Goal: Information Seeking & Learning: Learn about a topic

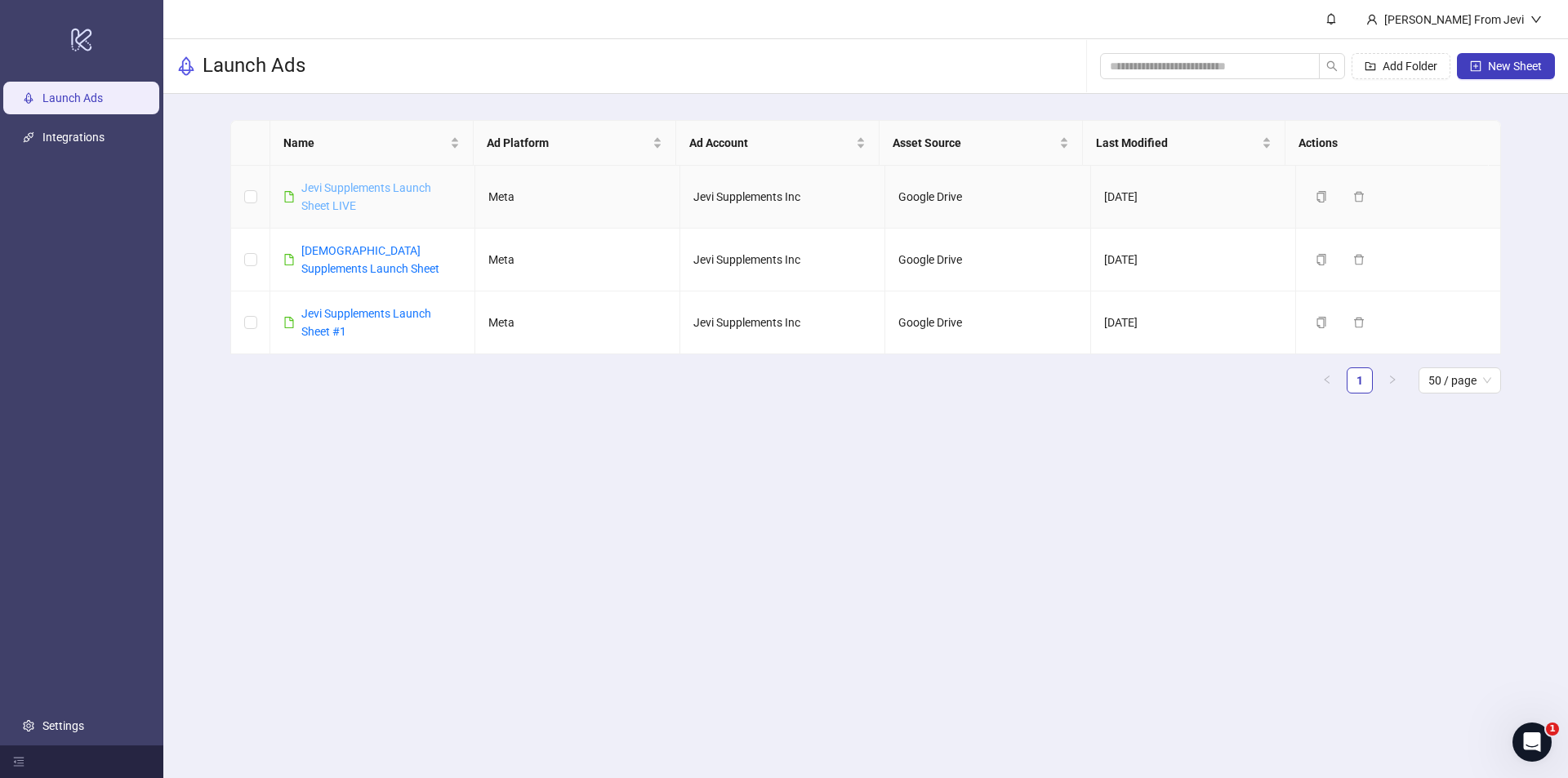
click at [372, 189] on link "Jevi Supplements Launch Sheet LIVE" at bounding box center [366, 197] width 130 height 31
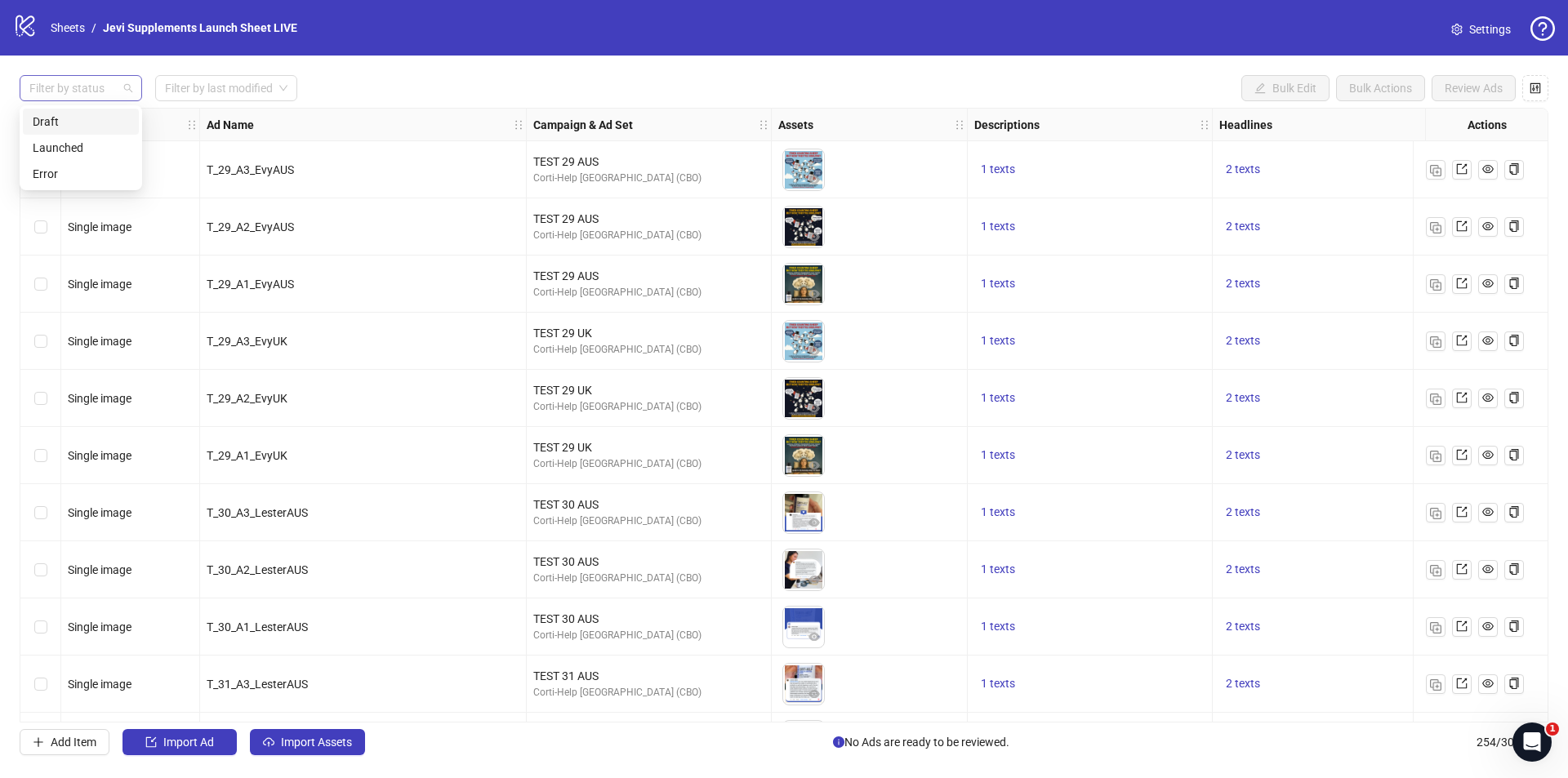
click at [110, 95] on div at bounding box center [72, 88] width 99 height 23
click at [107, 117] on div "Draft" at bounding box center [80, 121] width 96 height 18
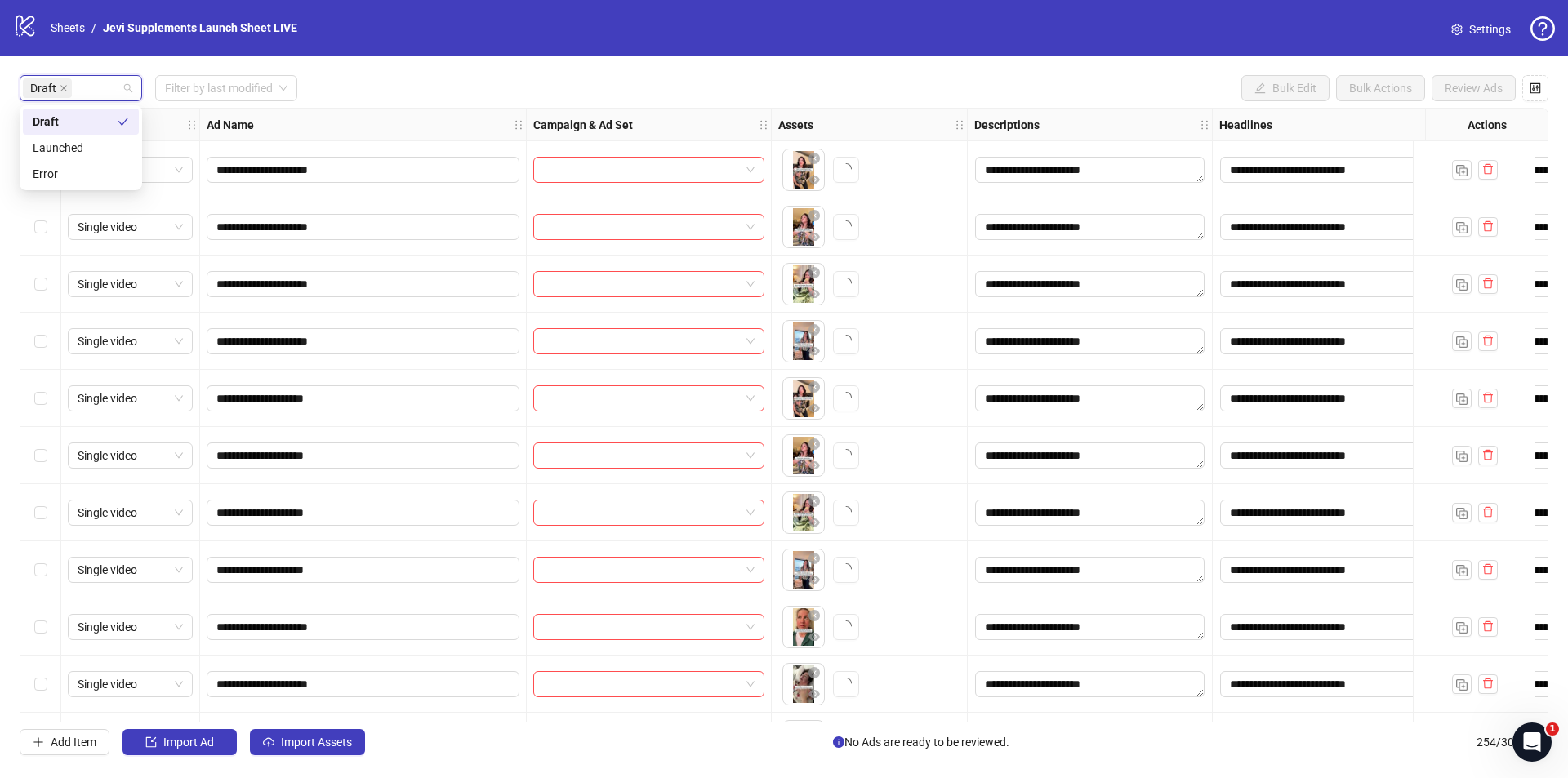
click at [335, 81] on div "Draft Filter by last modified Bulk Edit Bulk Actions Review Ads" at bounding box center [783, 88] width 1528 height 26
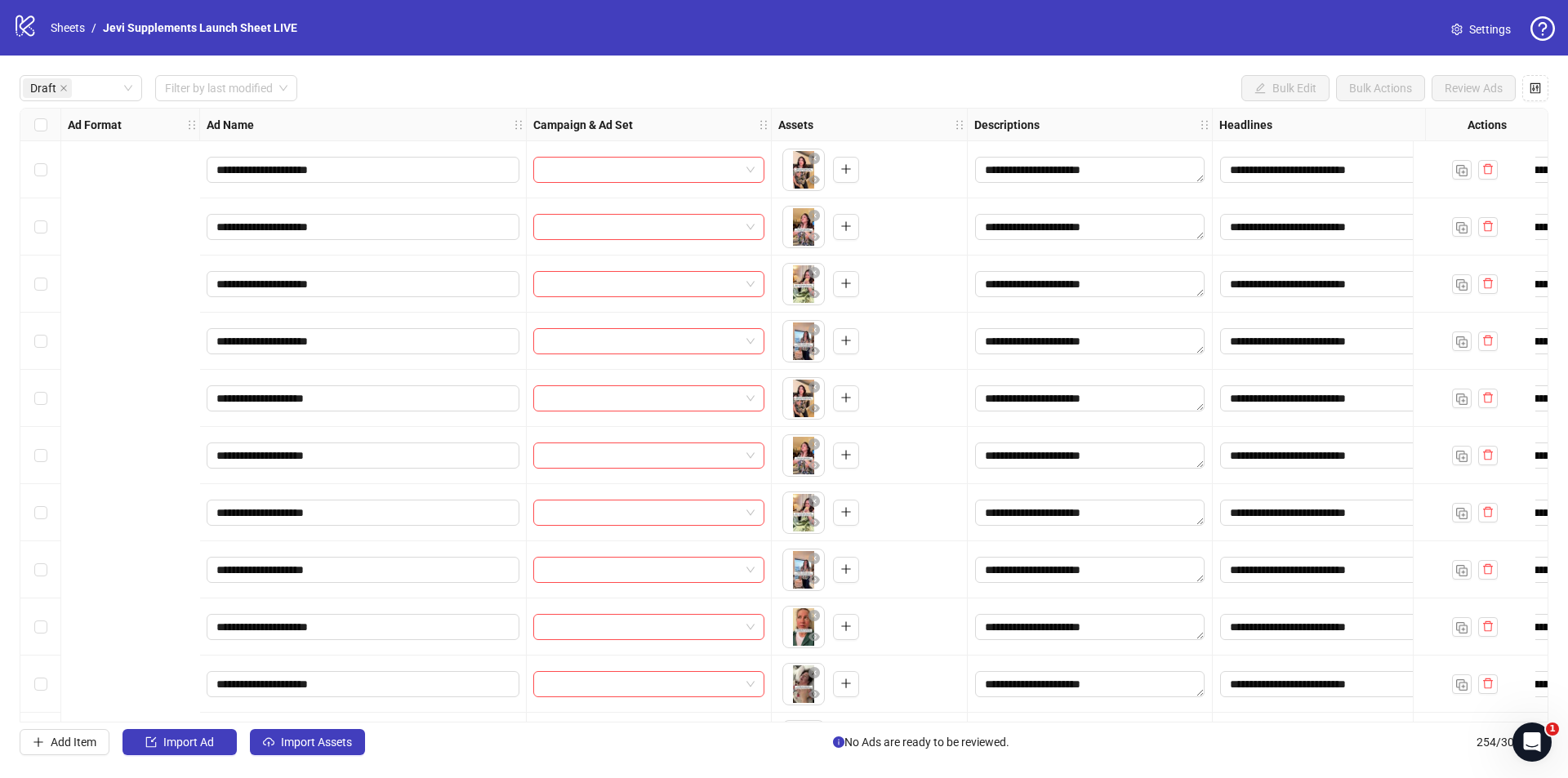
scroll to position [0, 585]
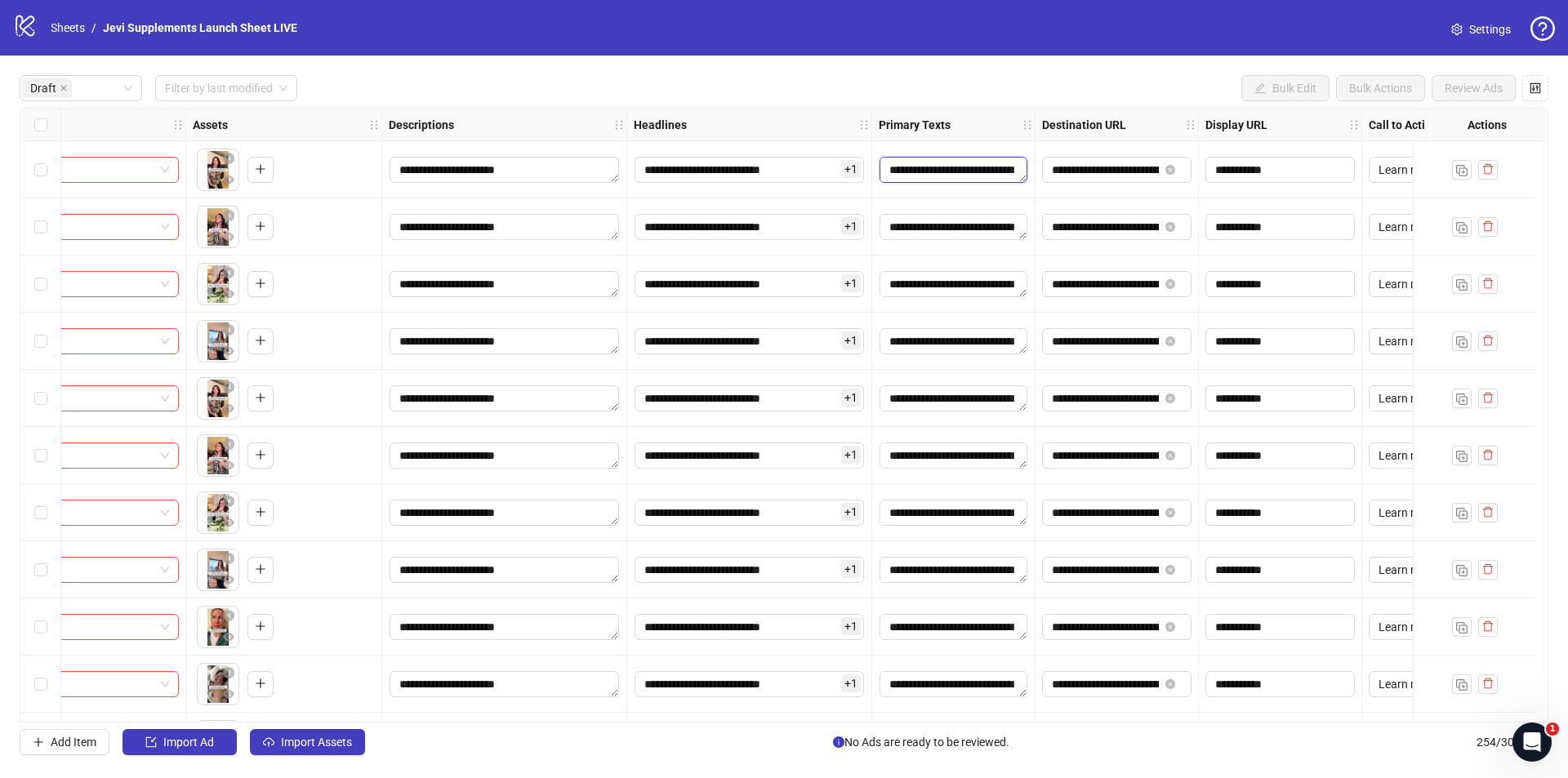
click at [922, 176] on textarea "**********" at bounding box center [953, 170] width 148 height 26
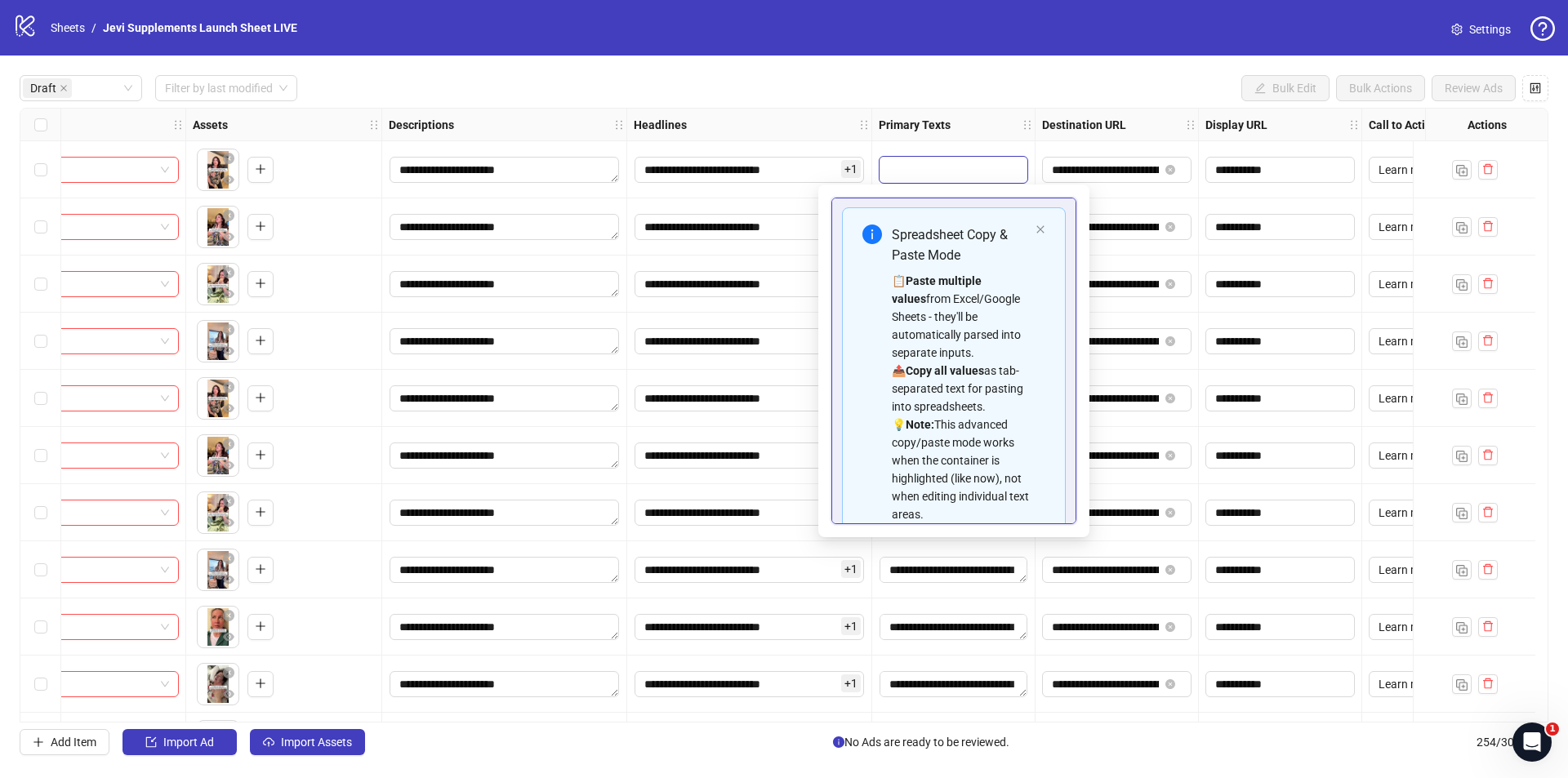
scroll to position [0, 0]
click at [1035, 230] on icon "close" at bounding box center [1040, 230] width 10 height 10
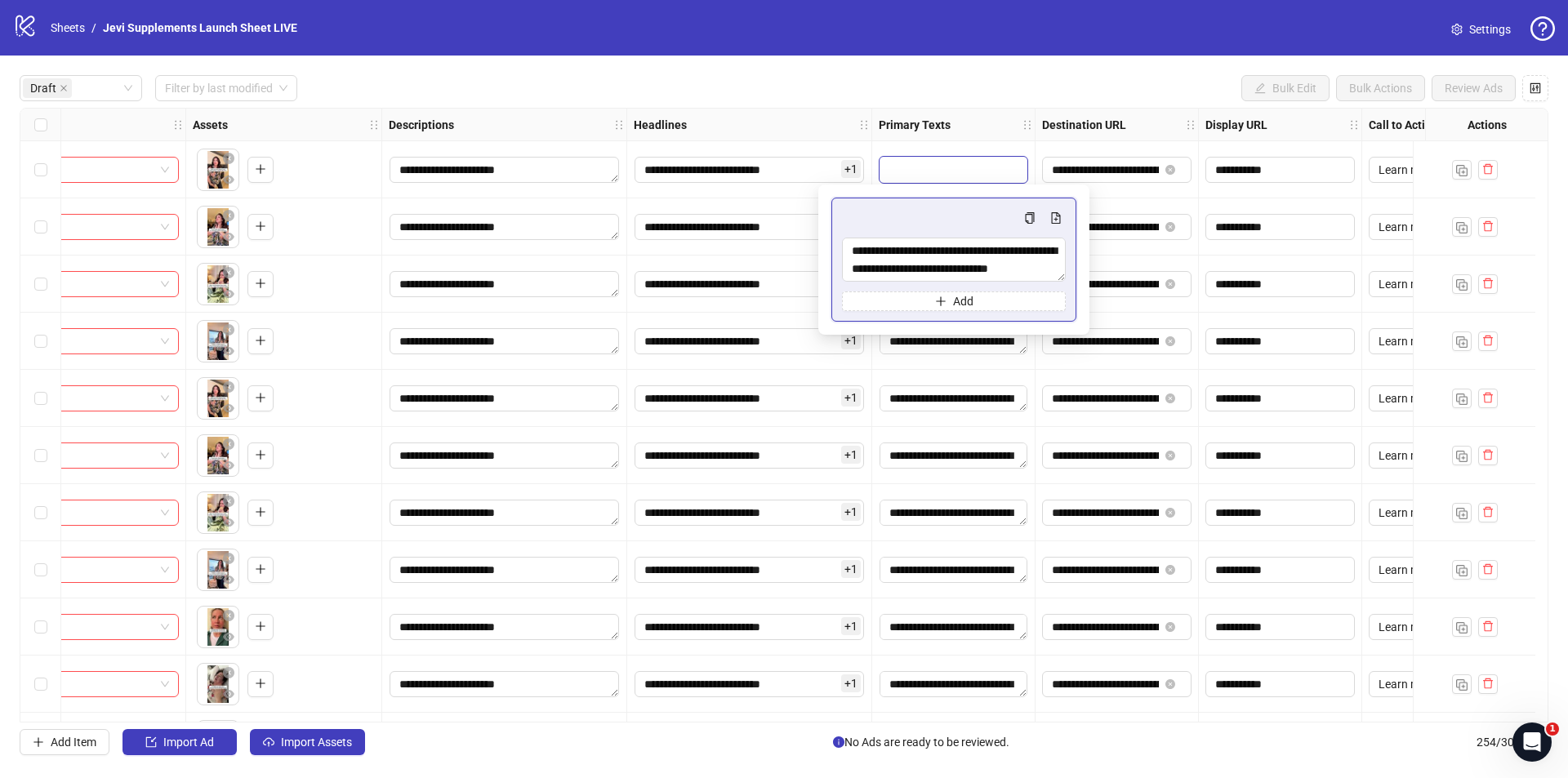
click at [967, 82] on div "Draft Filter by last modified Bulk Edit Bulk Actions Review Ads" at bounding box center [783, 88] width 1528 height 26
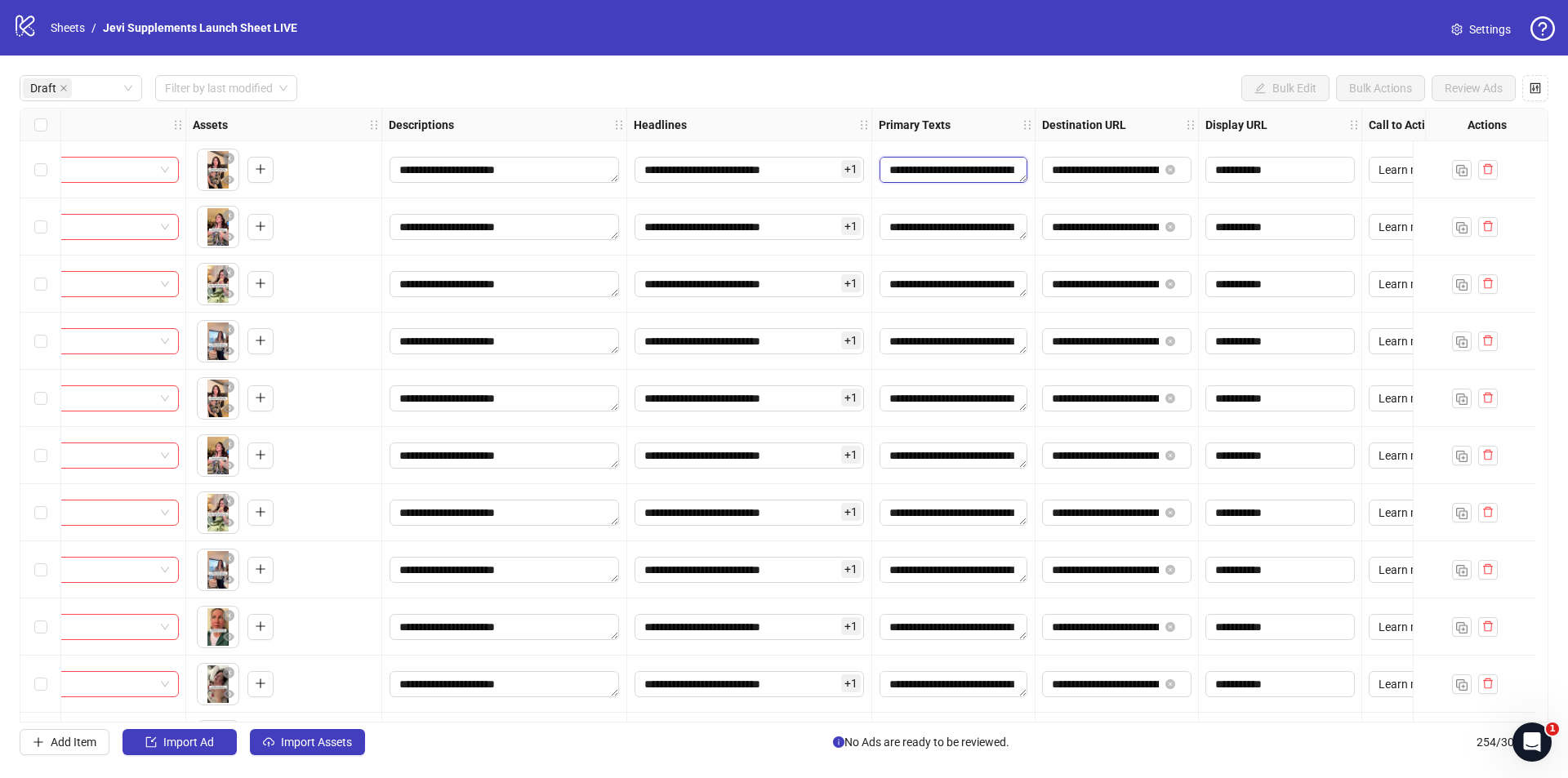
click at [985, 172] on textarea "**********" at bounding box center [953, 170] width 148 height 26
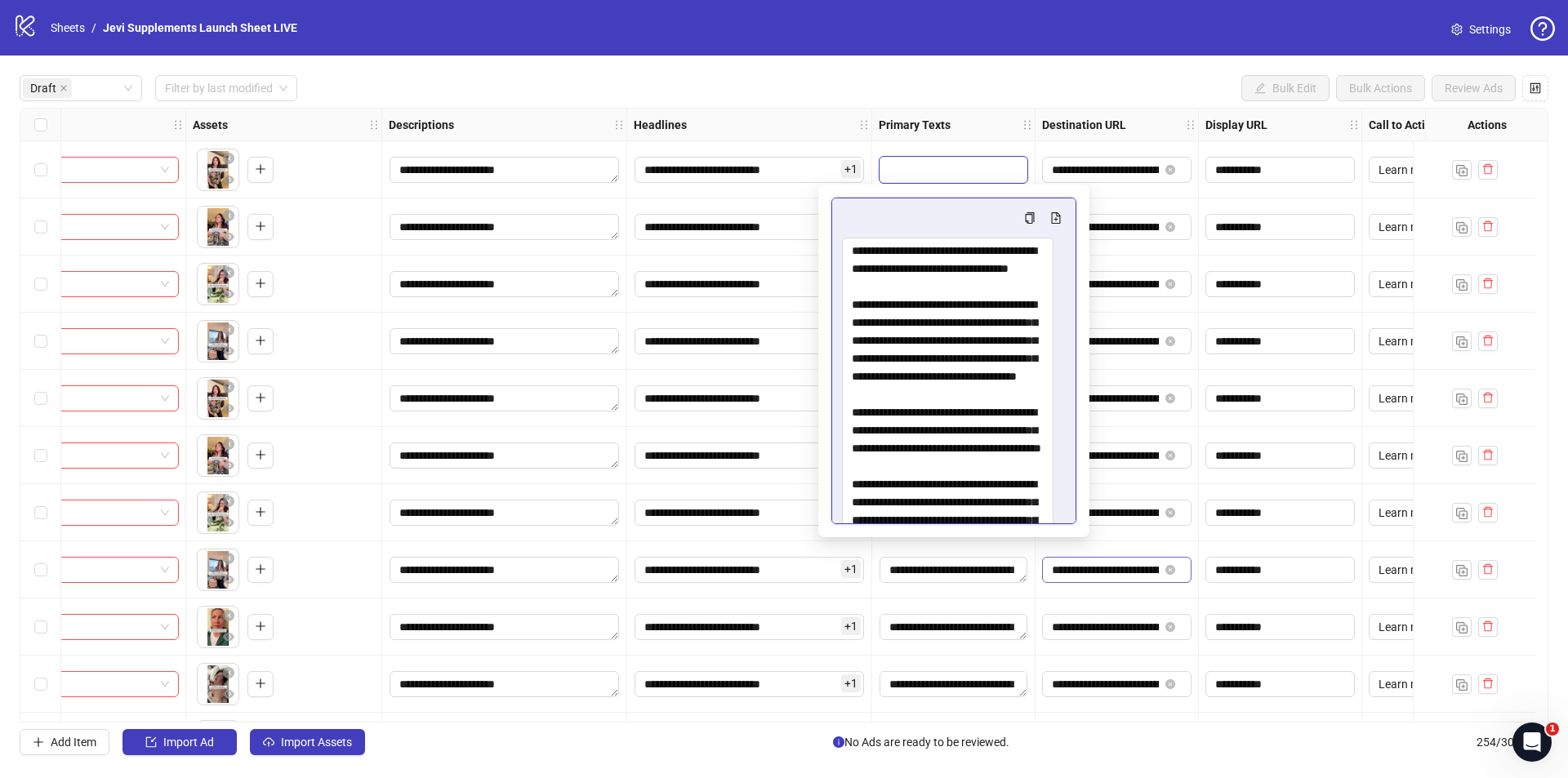
drag, startPoint x: 1059, startPoint y: 277, endPoint x: 1066, endPoint y: 581, distance: 304.1
click at [1072, 596] on body "**********" at bounding box center [784, 389] width 1568 height 778
click at [939, 83] on div "Draft Filter by last modified Bulk Edit Bulk Actions Review Ads" at bounding box center [783, 88] width 1528 height 26
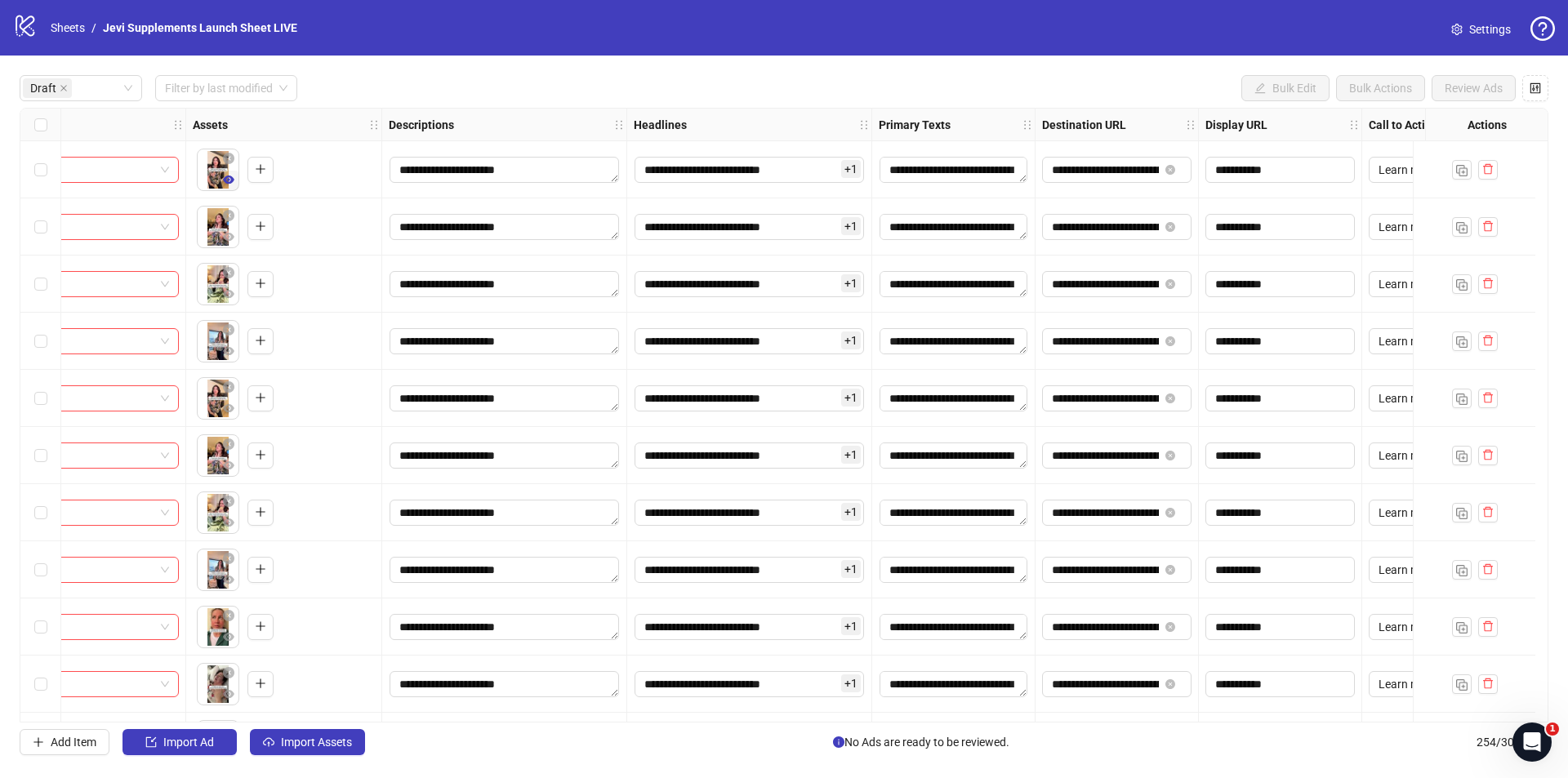
click at [232, 176] on icon "eye" at bounding box center [228, 179] width 11 height 11
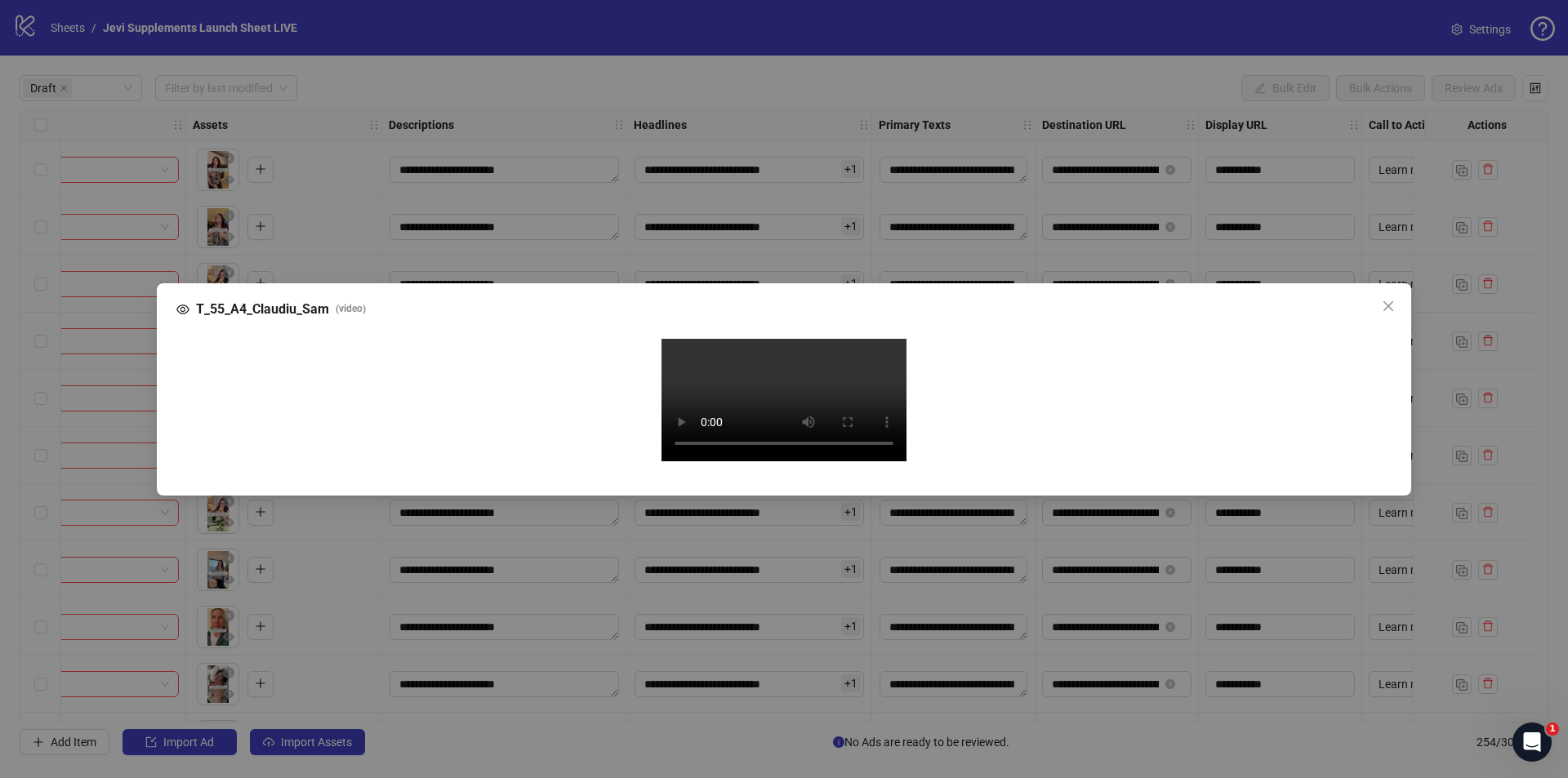
click at [766, 46] on div "T_55_A4_Claudiu_Sam ( video ) Your browser does not support the video tag." at bounding box center [784, 389] width 1568 height 778
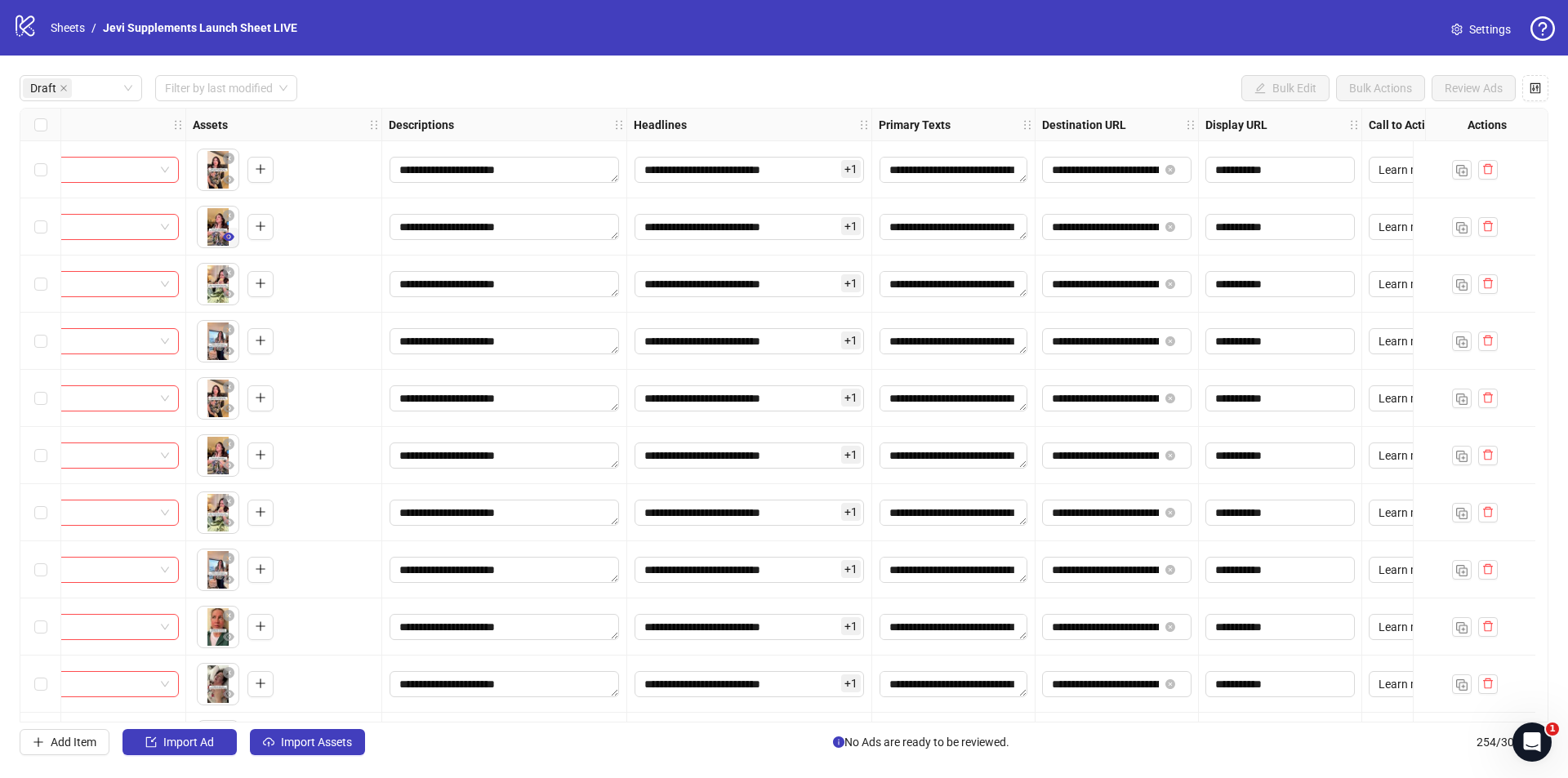
click at [225, 236] on icon "eye" at bounding box center [228, 236] width 11 height 8
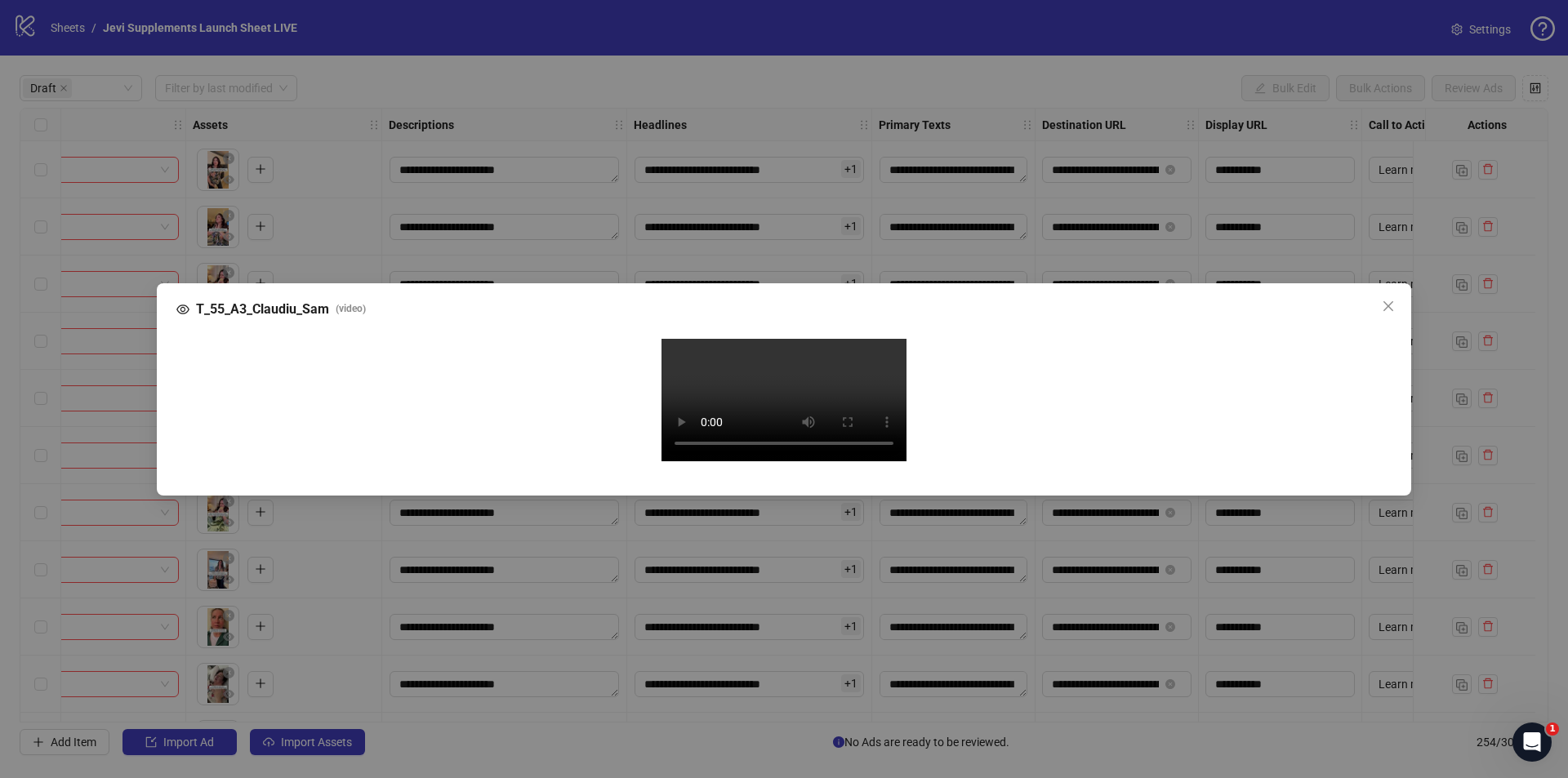
click at [597, 25] on div "T_55_A3_Claudiu_Sam ( video ) Your browser does not support the video tag." at bounding box center [784, 389] width 1568 height 778
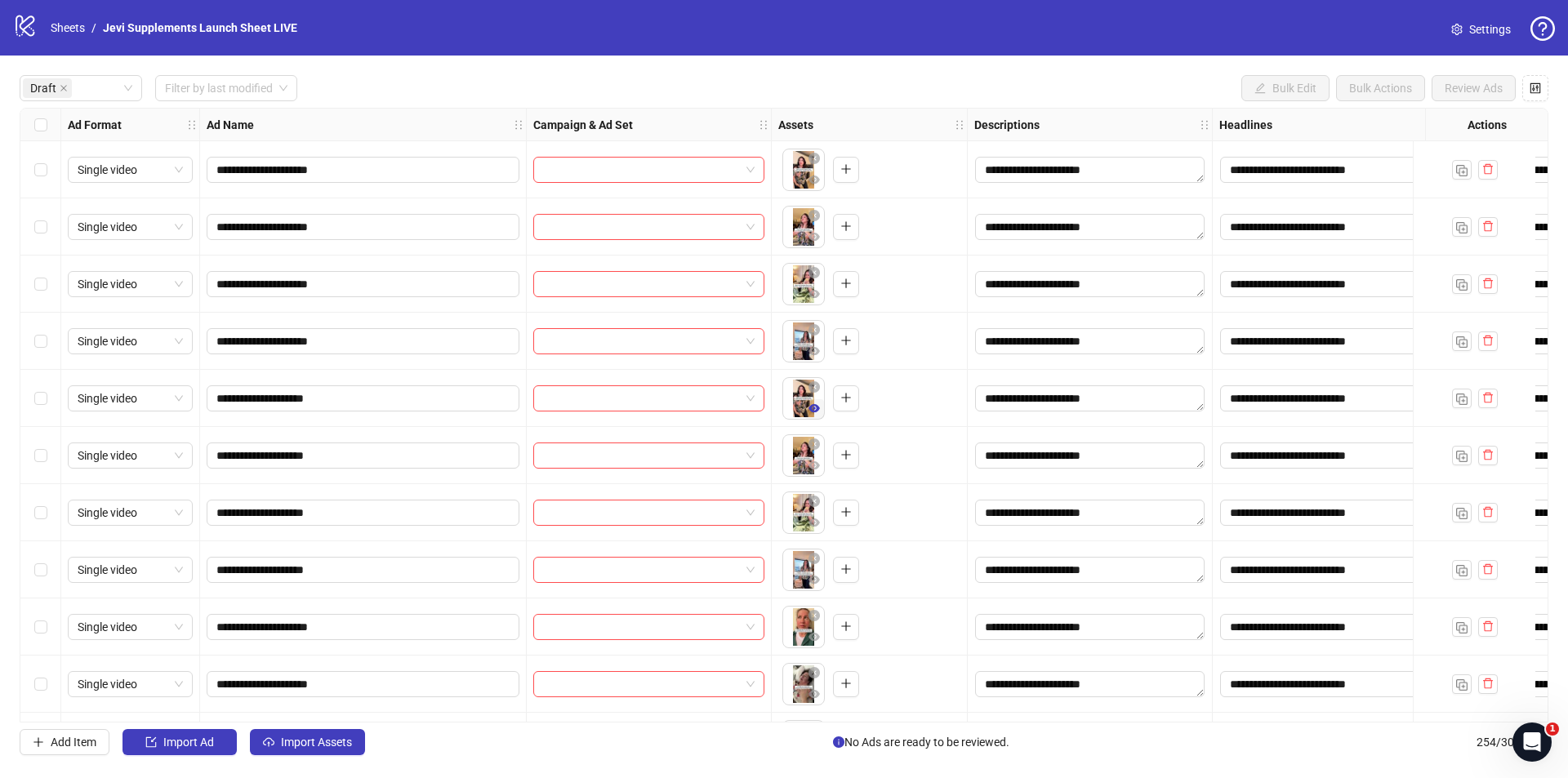
click at [814, 409] on icon "eye" at bounding box center [814, 408] width 11 height 8
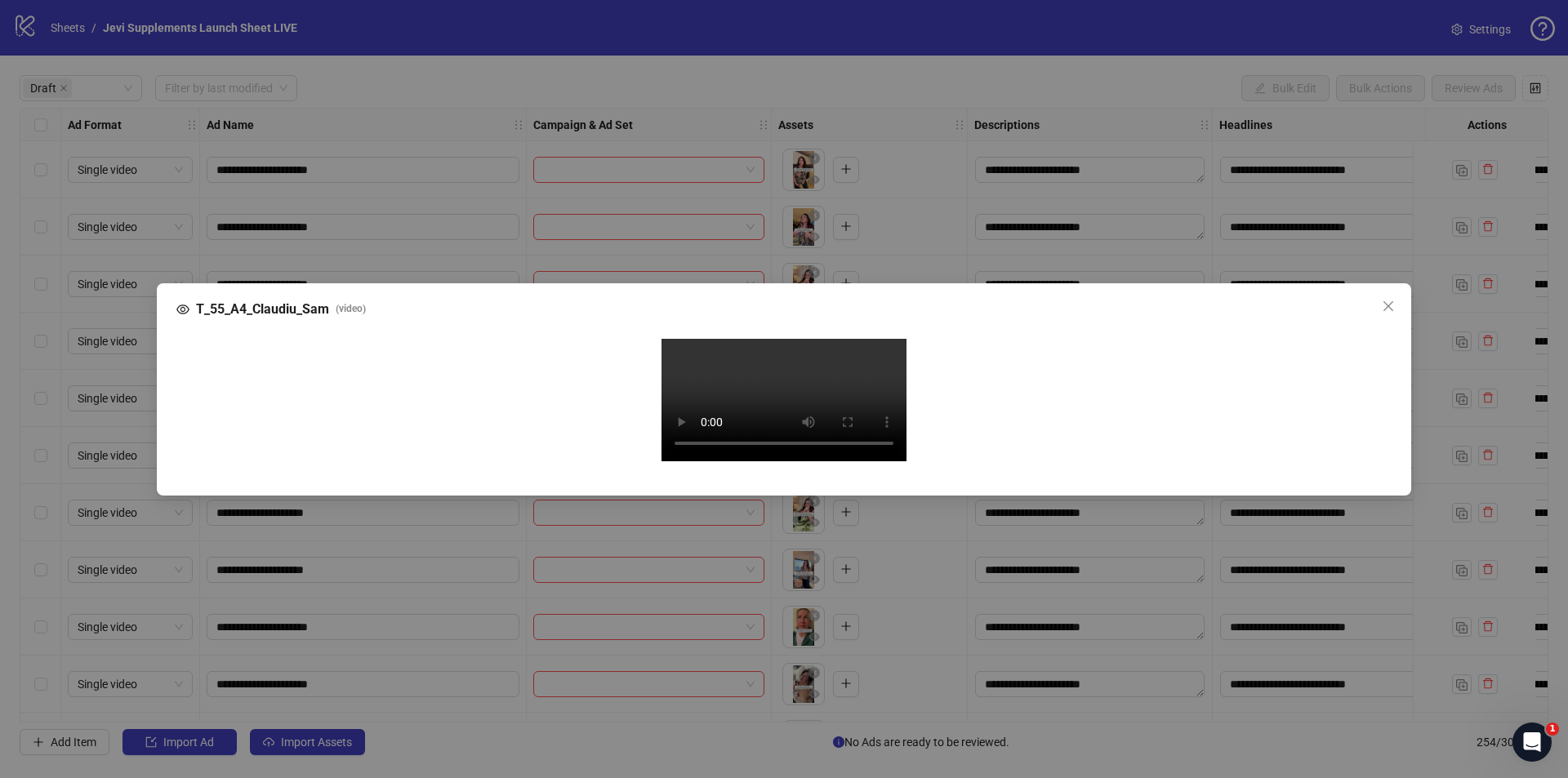
click at [772, 339] on video "Your browser does not support the video tag." at bounding box center [783, 400] width 245 height 123
click at [695, 53] on div "T_55_A4_Claudiu_Sam ( video ) Your browser does not support the video tag." at bounding box center [784, 389] width 1568 height 778
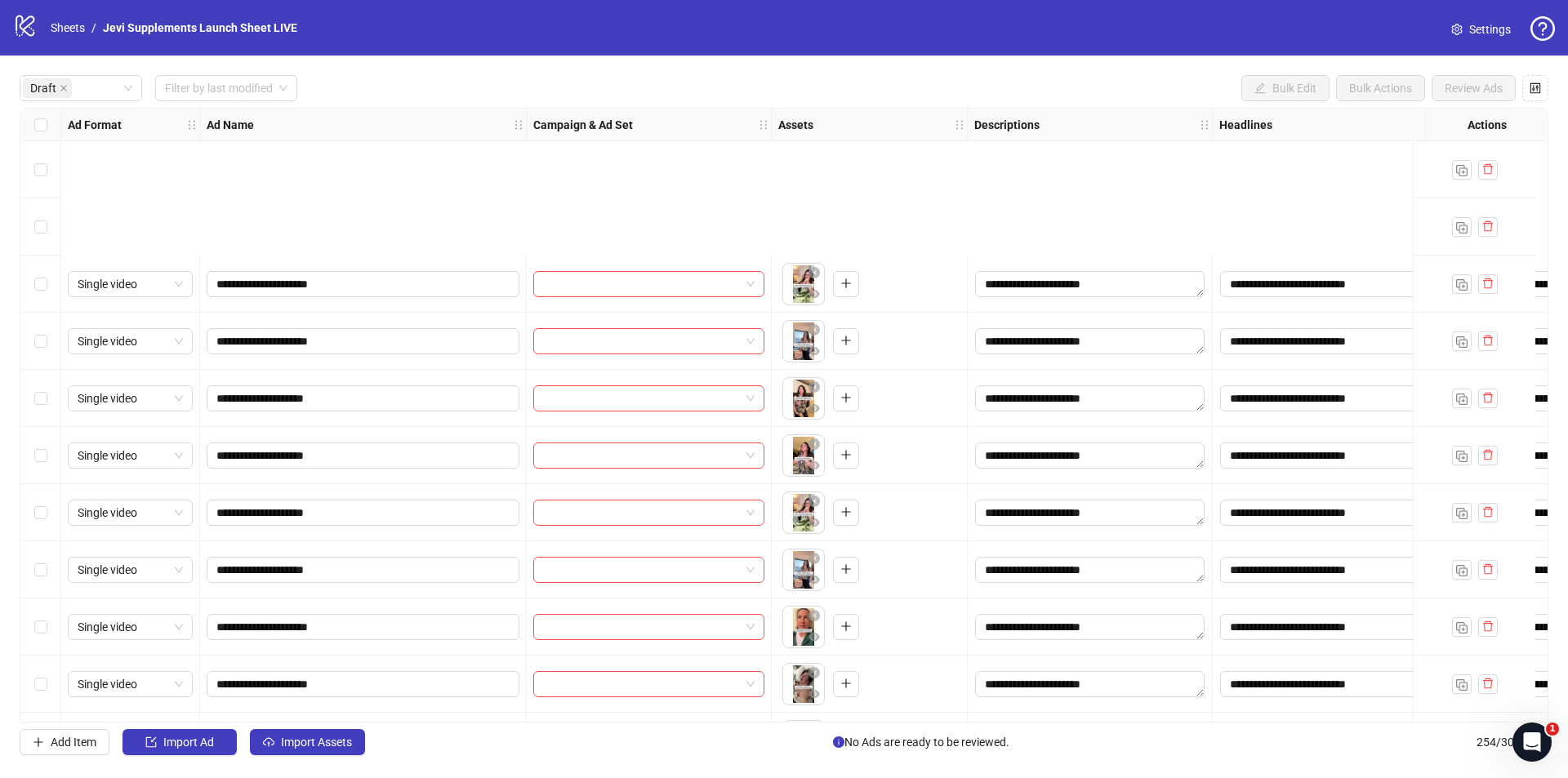
scroll to position [245, 0]
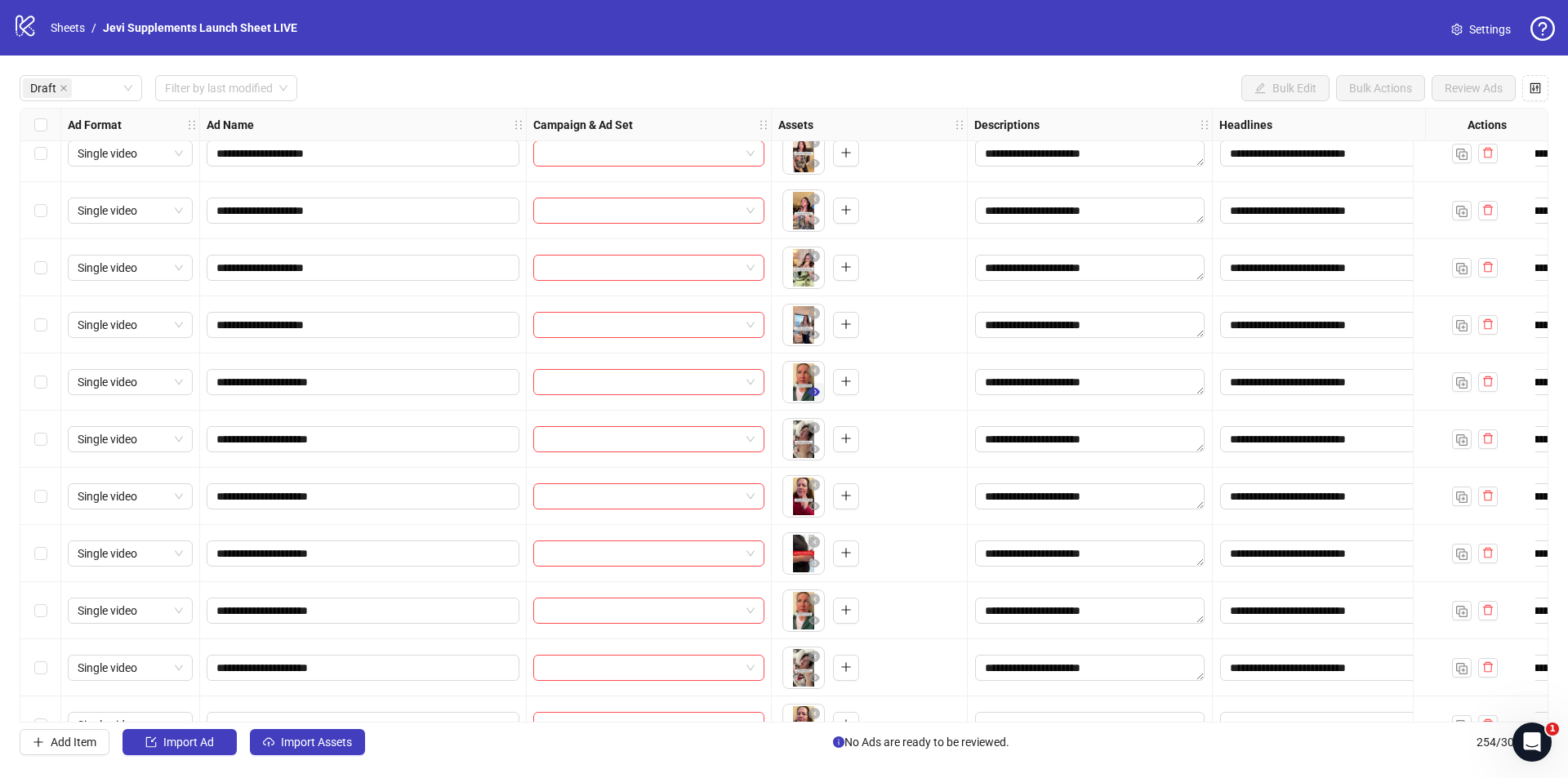
click at [813, 393] on icon "eye" at bounding box center [814, 391] width 11 height 11
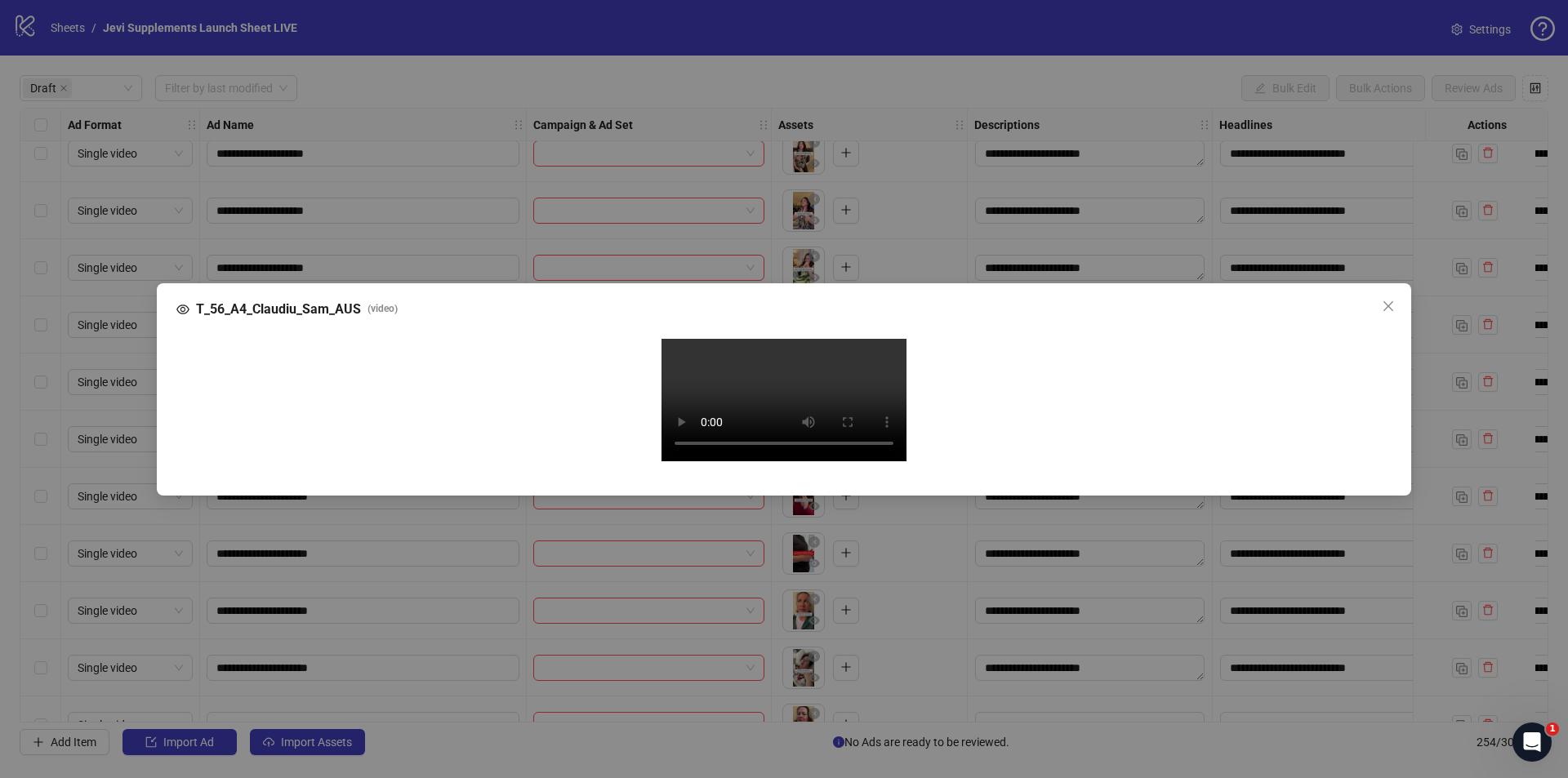
click at [801, 439] on video "Your browser does not support the video tag." at bounding box center [783, 400] width 245 height 123
click at [907, 26] on div "T_56_A4_Claudiu_Sam_AUS ( video ) Your browser does not support the video tag." at bounding box center [784, 389] width 1568 height 778
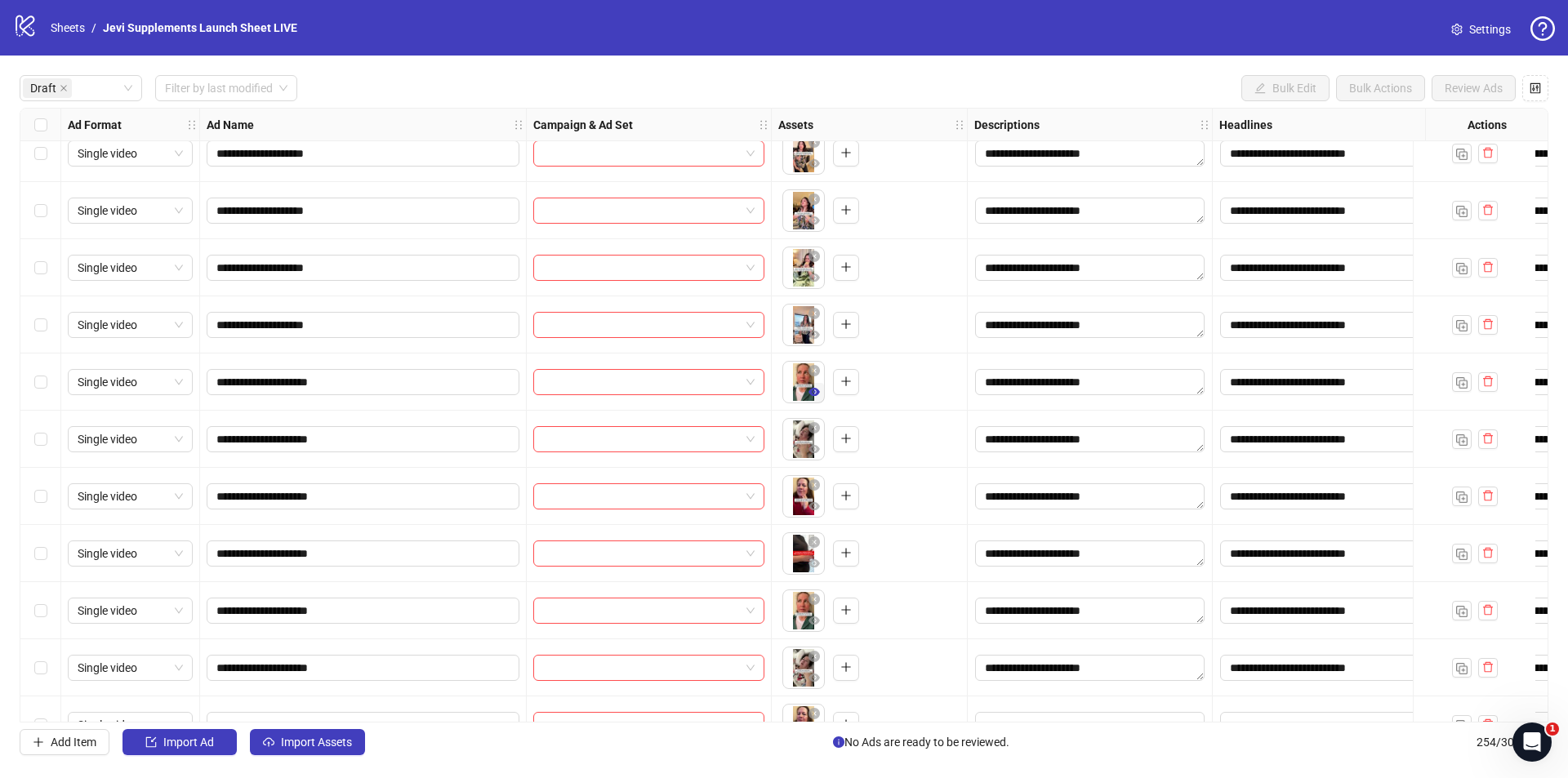
click at [814, 391] on icon "eye" at bounding box center [814, 391] width 11 height 8
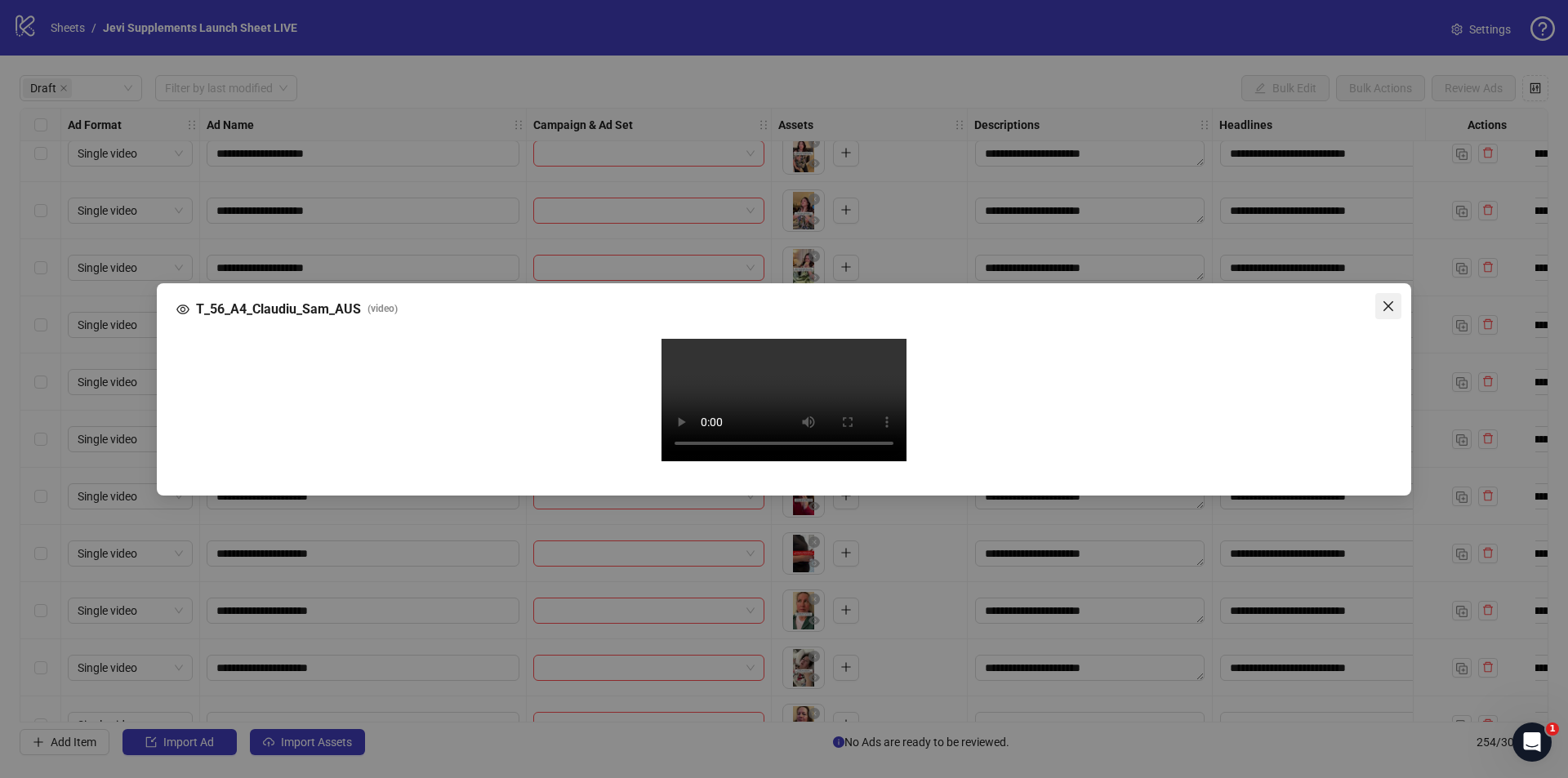
click at [1385, 300] on icon "close" at bounding box center [1388, 305] width 10 height 10
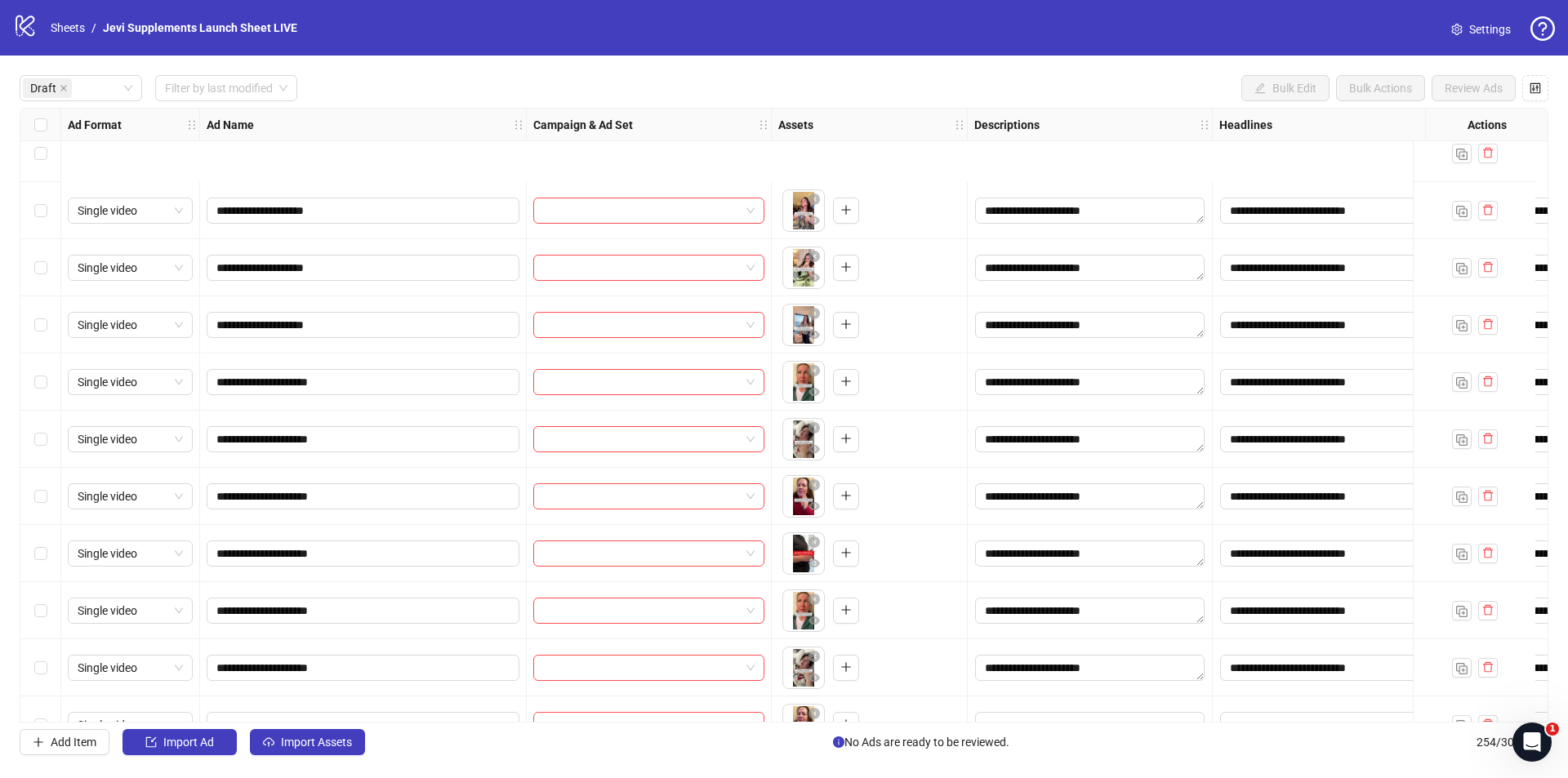
scroll to position [571, 0]
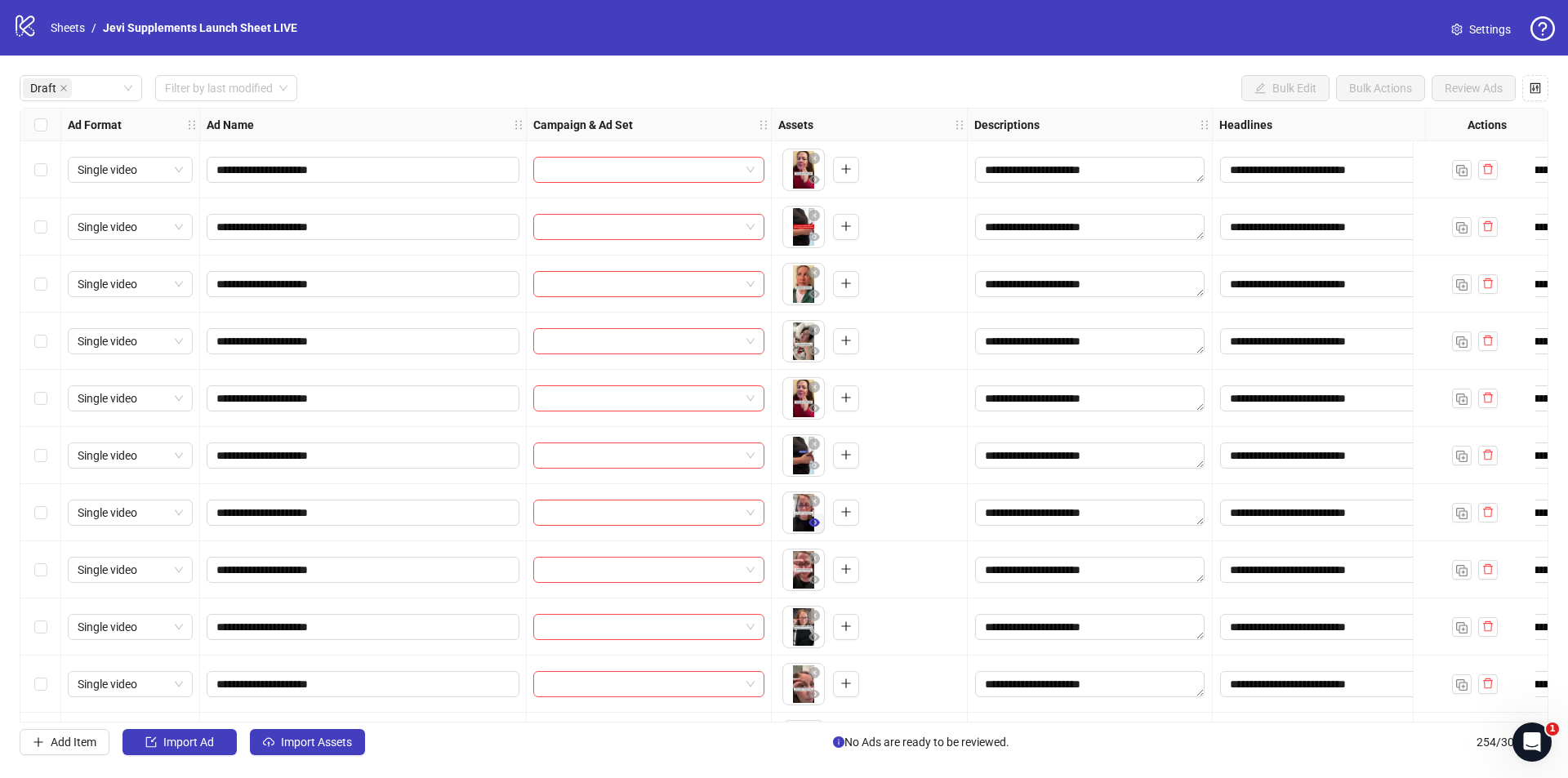
click at [811, 523] on icon "eye" at bounding box center [814, 521] width 11 height 8
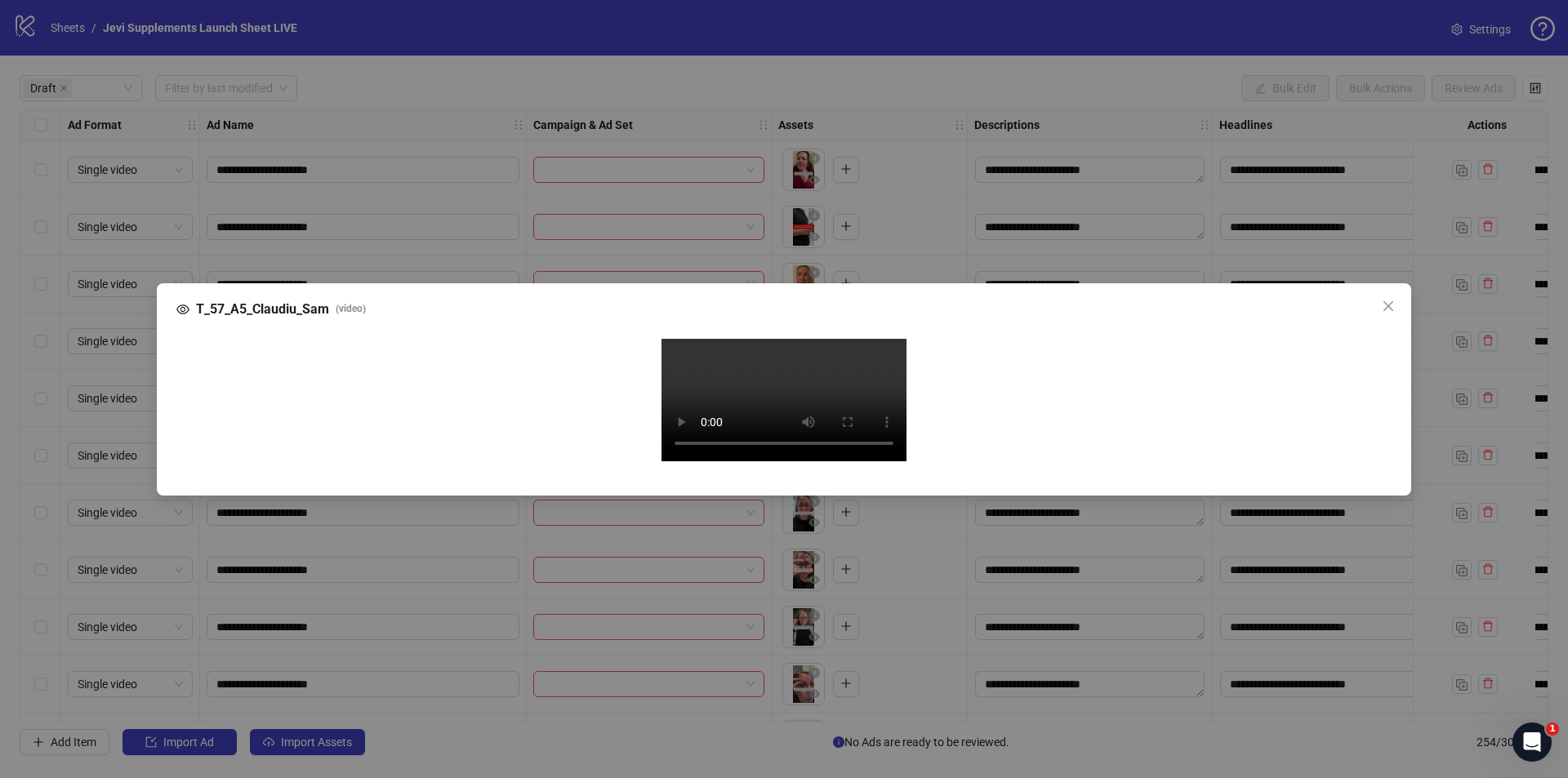
click at [441, 40] on div "T_57_A5_Claudiu_Sam ( video ) Your browser does not support the video tag." at bounding box center [784, 389] width 1568 height 778
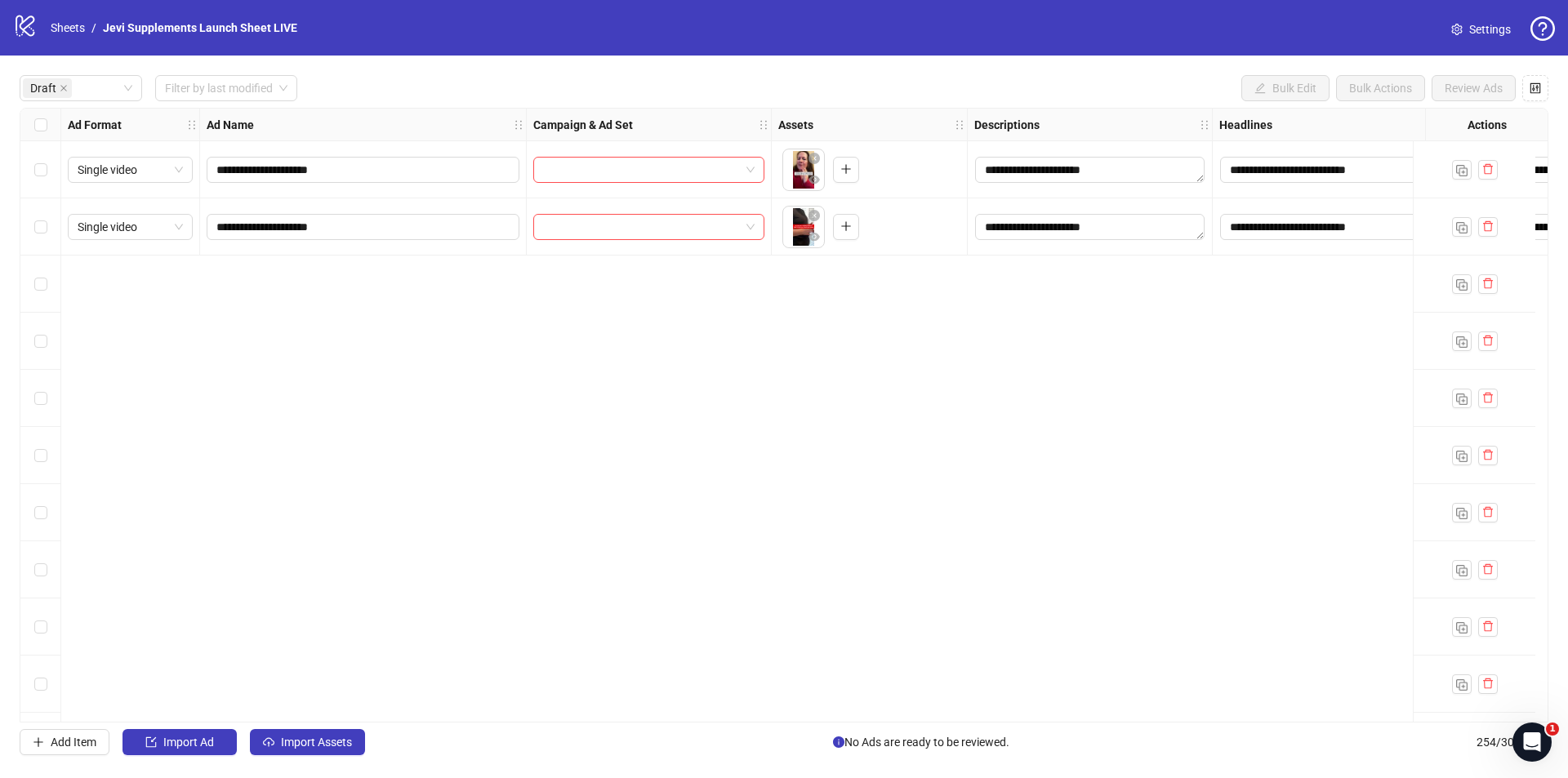
scroll to position [0, 0]
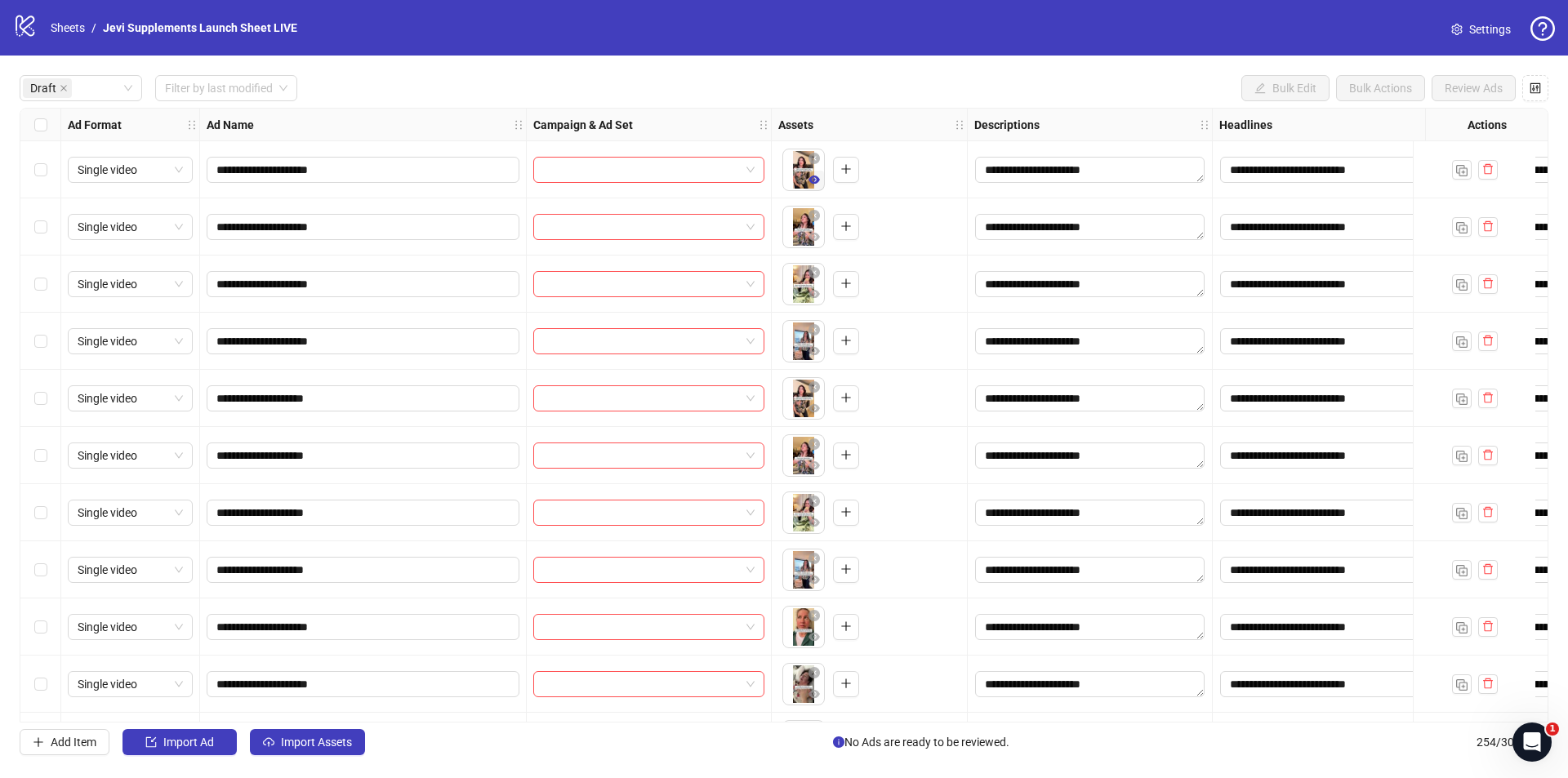
click at [816, 186] on span "button" at bounding box center [814, 179] width 11 height 13
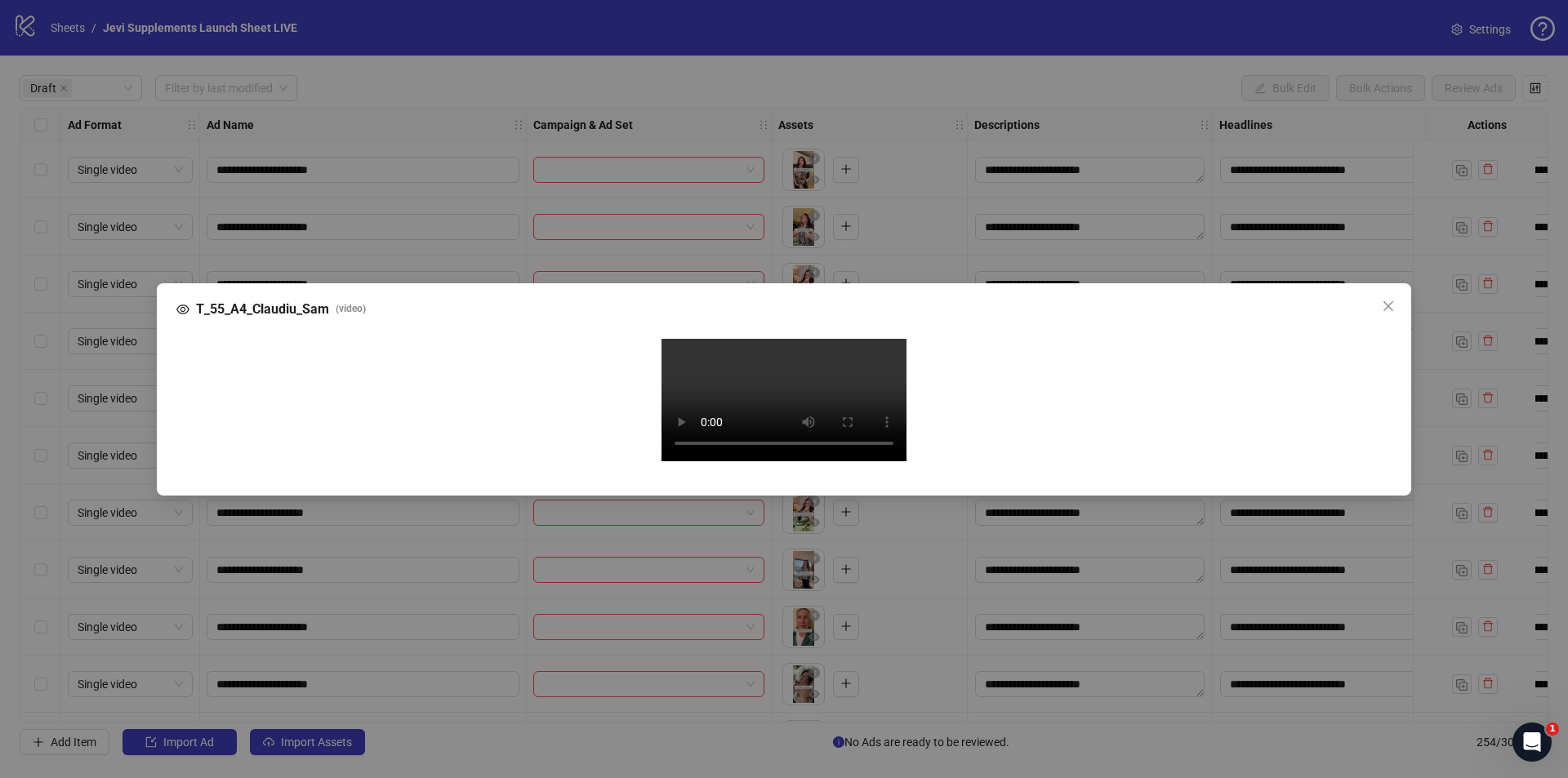
click at [546, 47] on div "T_55_A4_Claudiu_Sam ( video ) Your browser does not support the video tag." at bounding box center [784, 389] width 1568 height 778
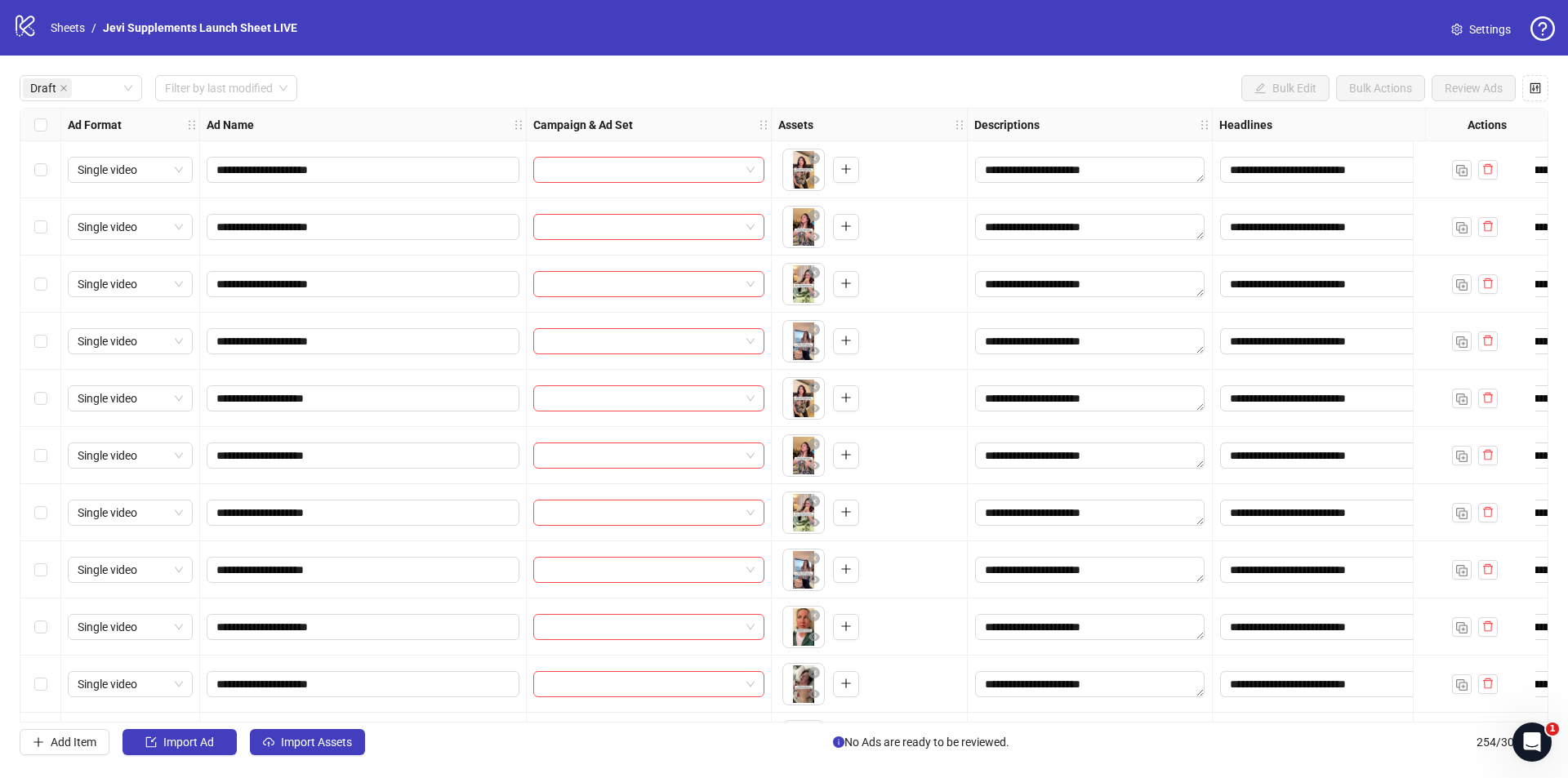
click at [546, 78] on div "Draft Filter by last modified Bulk Edit Bulk Actions Review Ads" at bounding box center [783, 88] width 1528 height 26
drag, startPoint x: 151, startPoint y: 127, endPoint x: 151, endPoint y: 139, distance: 12.0
click at [151, 139] on div "Ad Format" at bounding box center [130, 125] width 139 height 32
